Goal: Information Seeking & Learning: Understand process/instructions

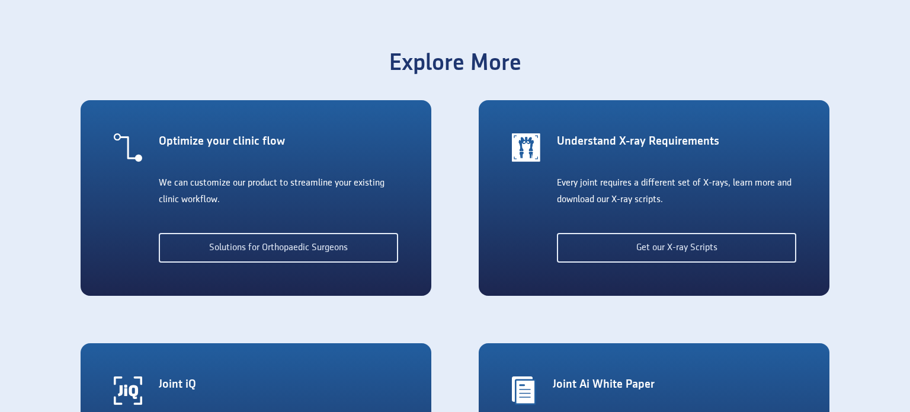
scroll to position [2548, 0]
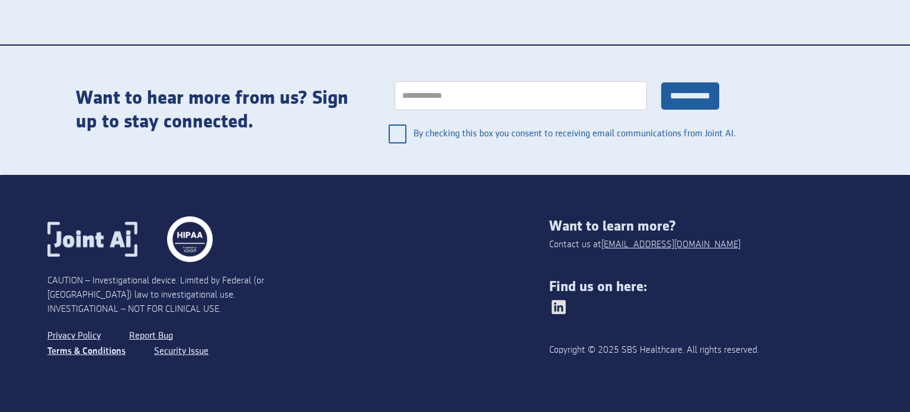
click at [75, 348] on link "Terms & Conditions" at bounding box center [86, 350] width 78 height 15
click at [85, 349] on link "Terms & Conditions" at bounding box center [86, 350] width 78 height 15
click at [97, 332] on link "Privacy Policy" at bounding box center [75, 335] width 56 height 15
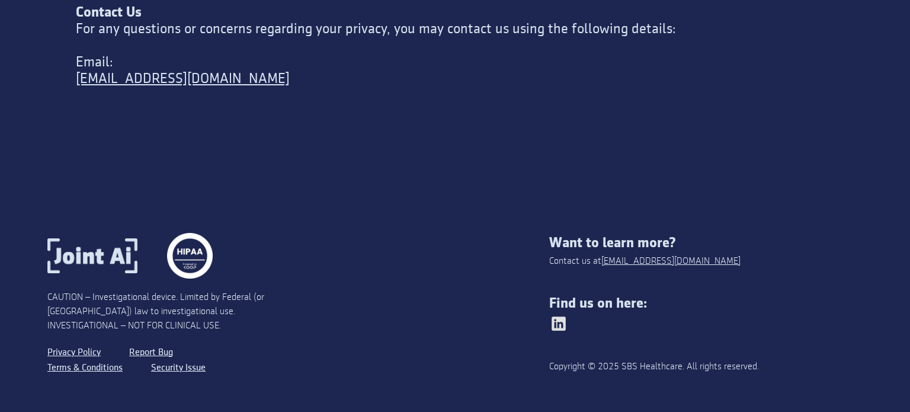
scroll to position [4500, 0]
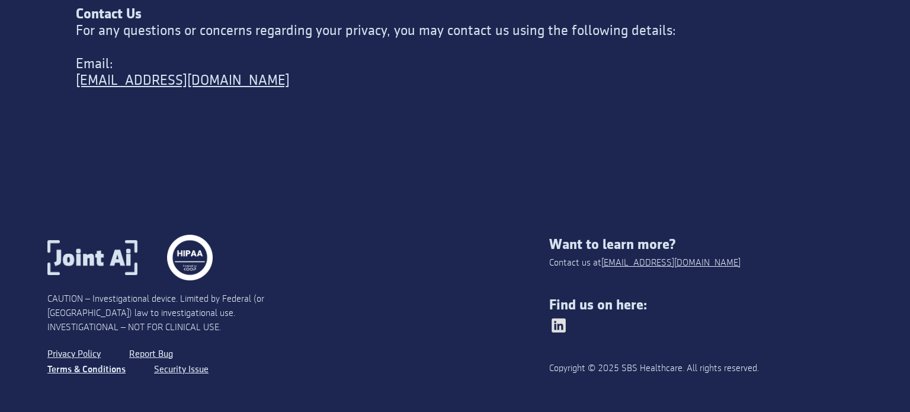
click at [58, 362] on link "Terms & Conditions" at bounding box center [86, 369] width 78 height 15
click at [99, 362] on link "Terms & Conditions" at bounding box center [86, 369] width 78 height 15
click at [561, 316] on img at bounding box center [558, 325] width 19 height 19
click at [190, 362] on link "Security Issue" at bounding box center [179, 369] width 57 height 15
